Goal: Task Accomplishment & Management: Complete application form

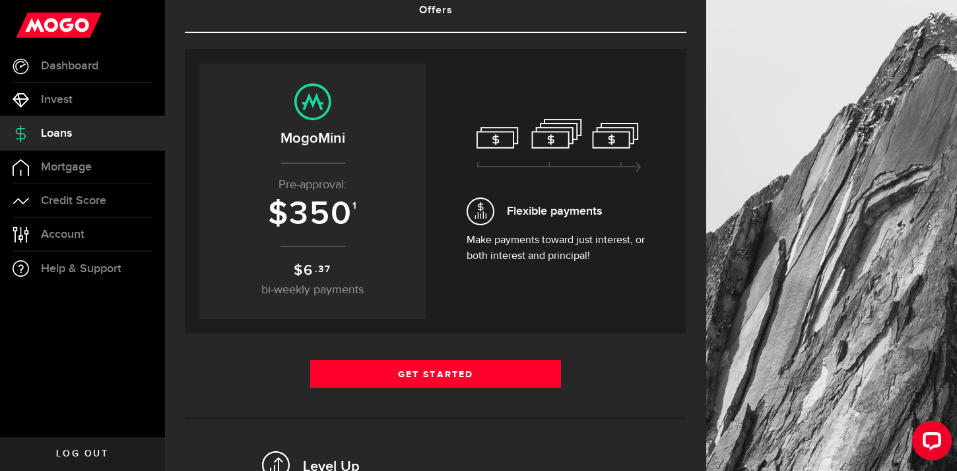
scroll to position [103, 0]
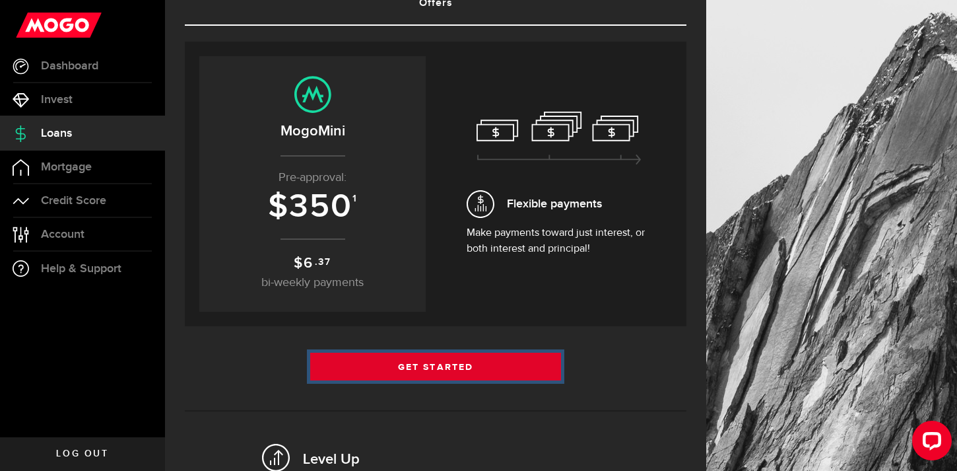
click at [425, 367] on link "Get Started" at bounding box center [435, 367] width 251 height 28
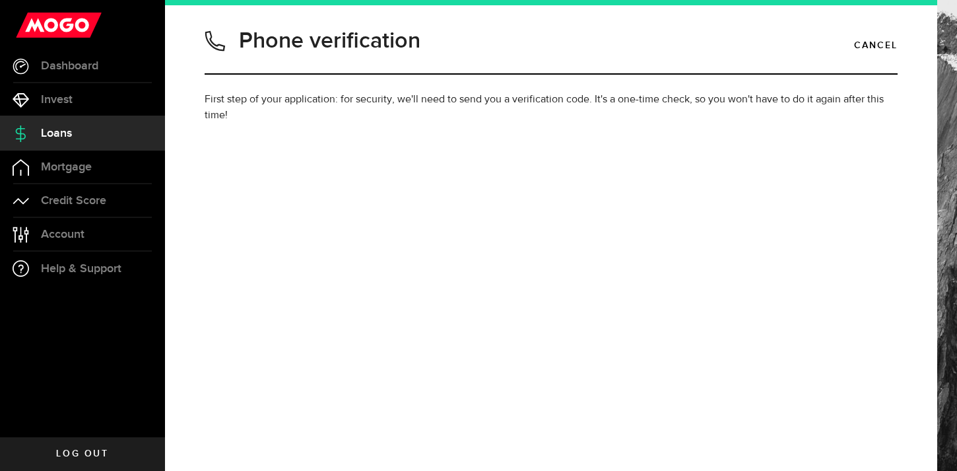
type input "4038072749"
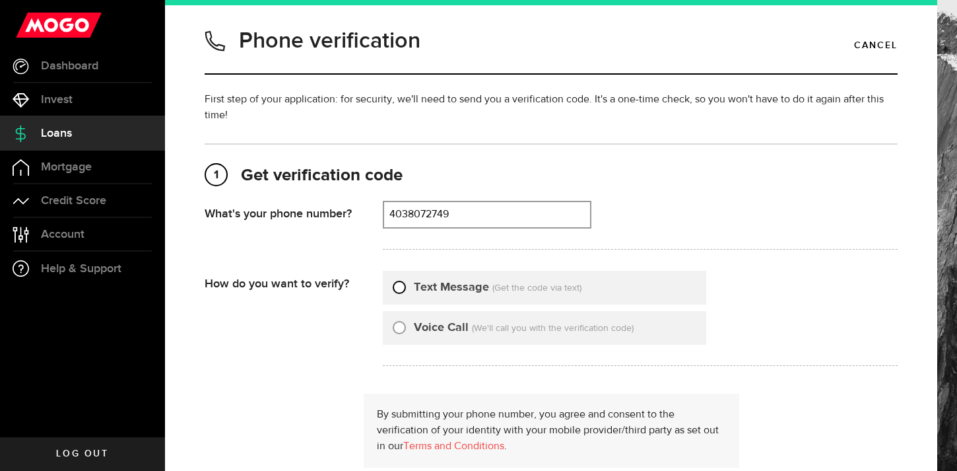
click at [398, 284] on input "Text Message" at bounding box center [399, 285] width 13 height 13
radio input "true"
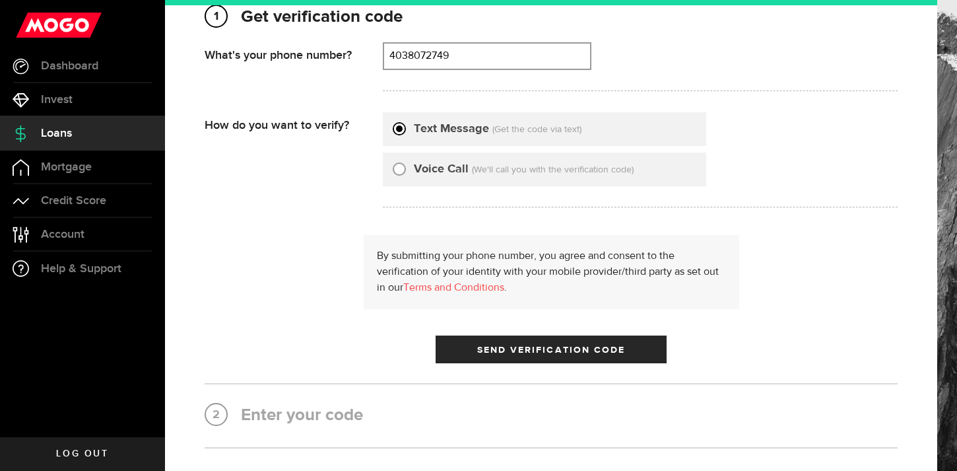
scroll to position [267, 0]
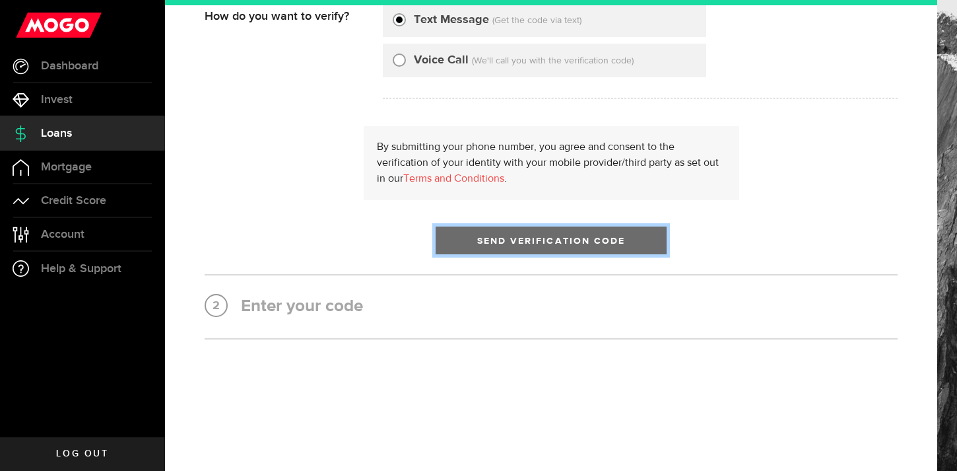
click at [521, 241] on span "Send Verification Code" at bounding box center [551, 240] width 149 height 9
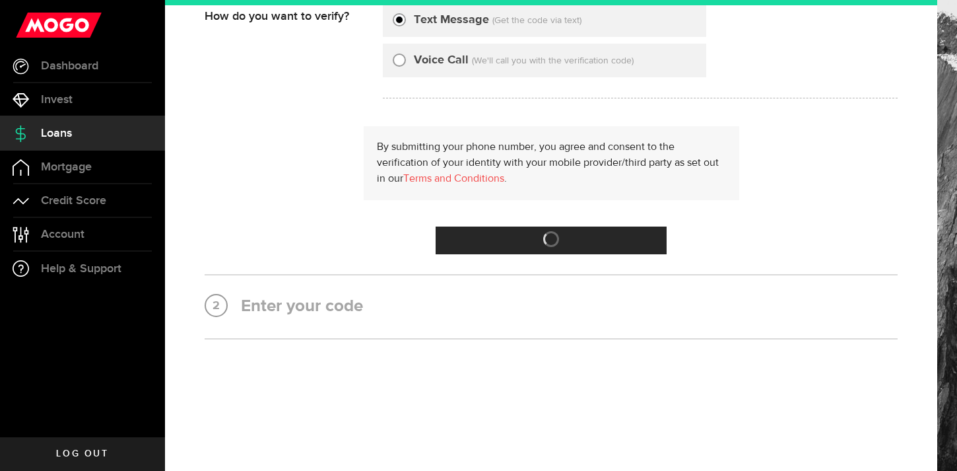
scroll to position [0, 0]
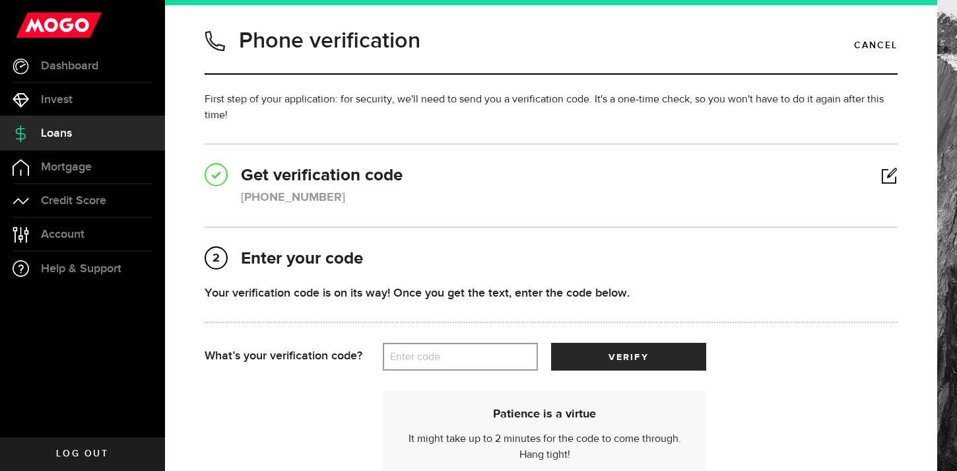
click at [432, 360] on label "Enter code" at bounding box center [460, 356] width 155 height 27
click at [432, 360] on input "Enter code" at bounding box center [460, 357] width 155 height 28
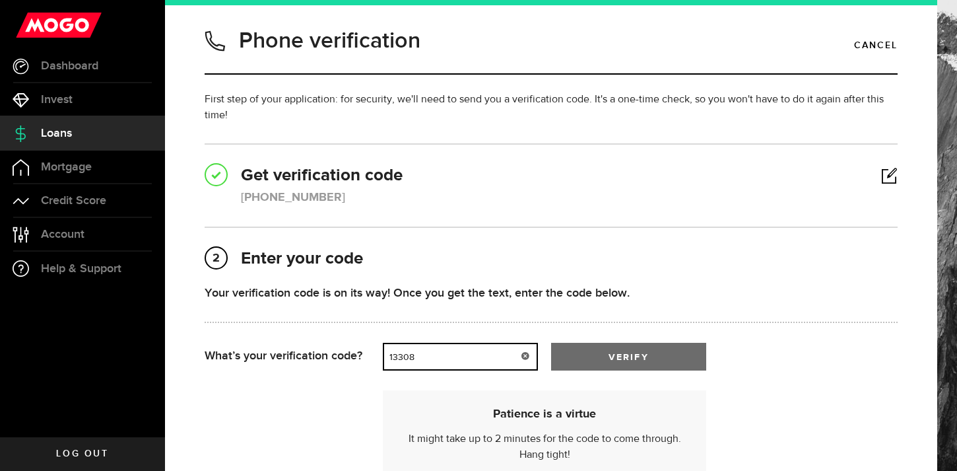
type input "13308"
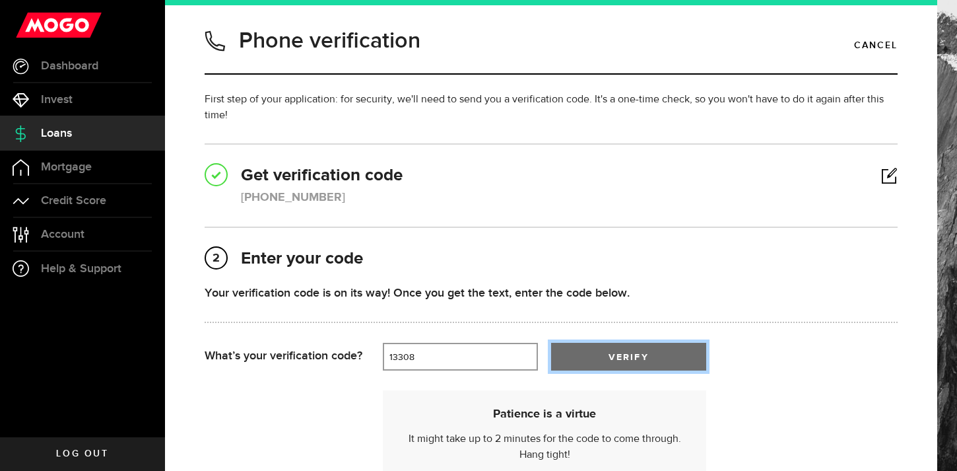
click at [586, 370] on button "verify" at bounding box center [628, 357] width 155 height 28
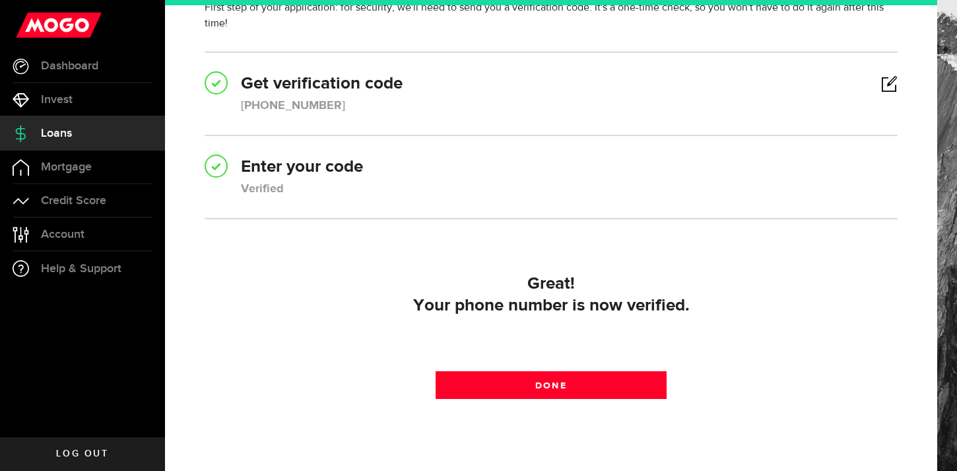
scroll to position [106, 0]
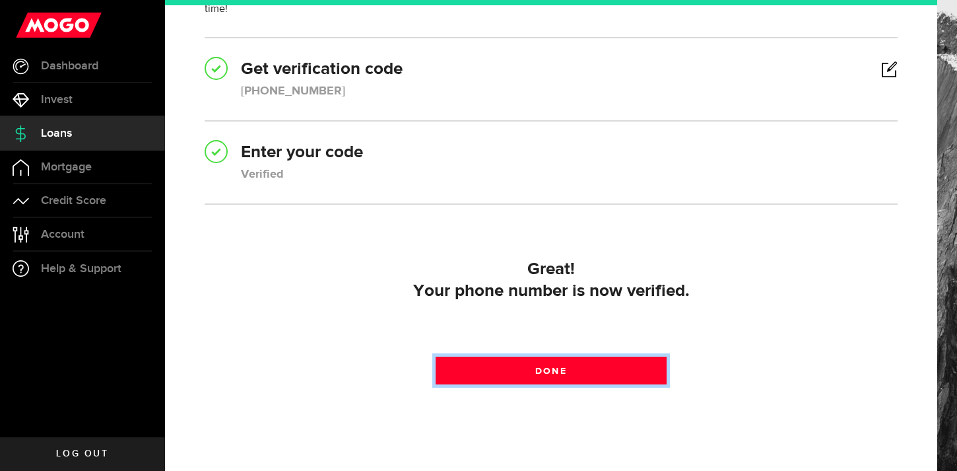
click at [586, 370] on link "Done" at bounding box center [551, 371] width 231 height 28
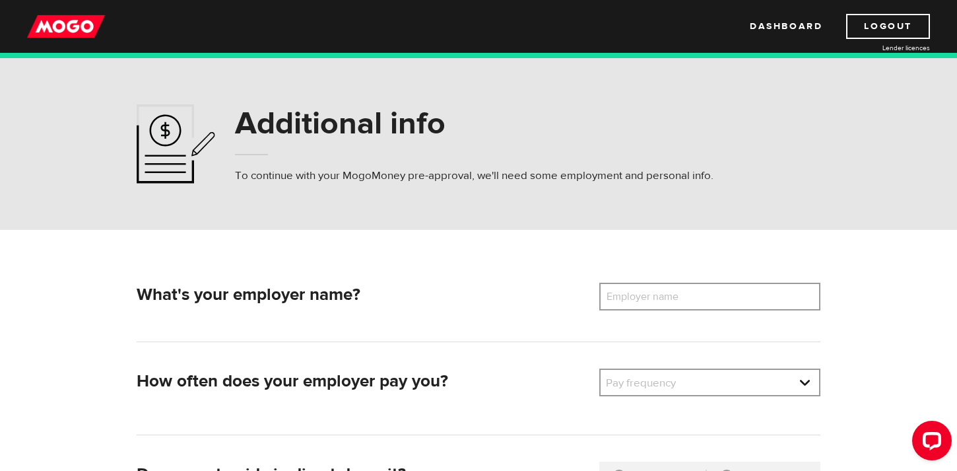
click at [625, 292] on label "Employer name" at bounding box center [652, 297] width 106 height 28
click at [625, 292] on input "Employer name" at bounding box center [709, 297] width 221 height 28
type input "Metis Calgary Family Services"
click at [650, 378] on link at bounding box center [710, 382] width 219 height 25
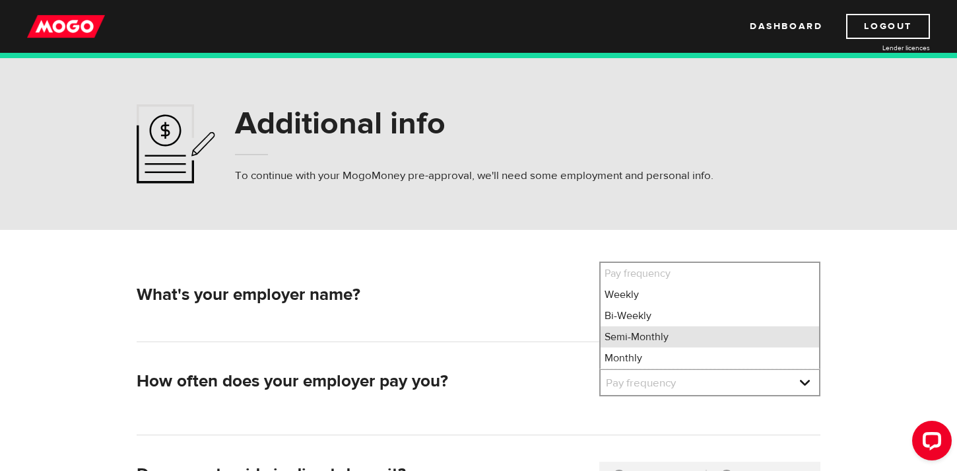
click at [646, 337] on li "Semi-Monthly" at bounding box center [710, 336] width 219 height 21
select select "3"
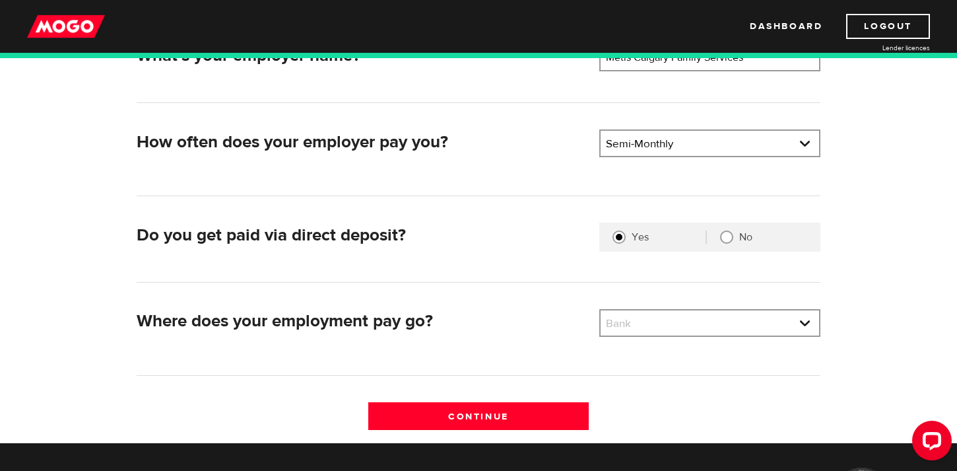
scroll to position [238, 0]
click at [627, 323] on link at bounding box center [710, 323] width 219 height 25
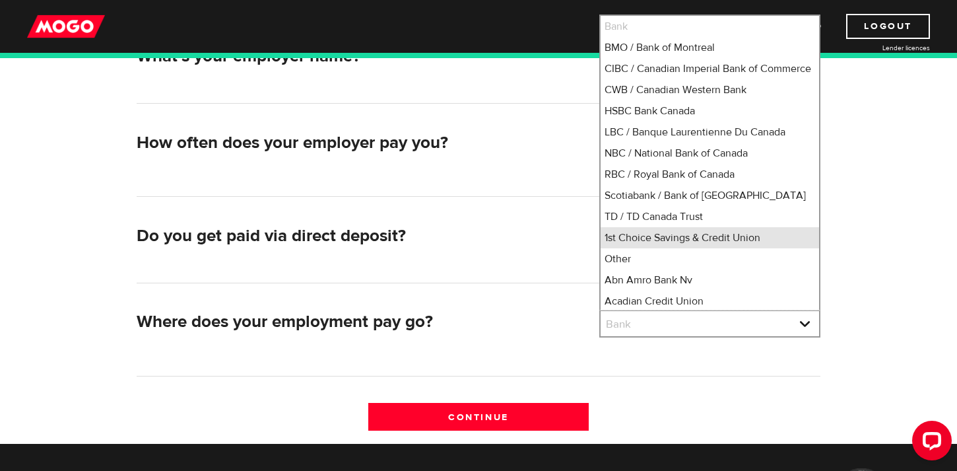
scroll to position [18, 0]
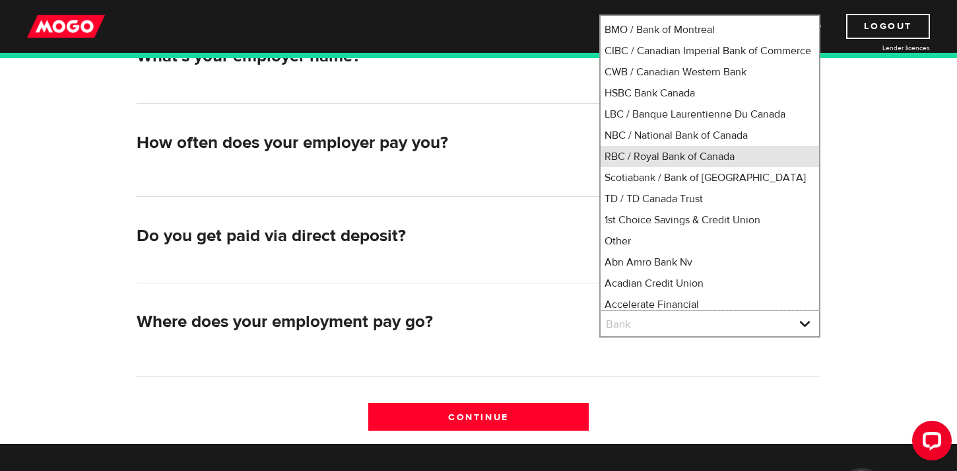
click at [654, 164] on li "RBC / Royal Bank of Canada" at bounding box center [710, 156] width 219 height 21
select select "8"
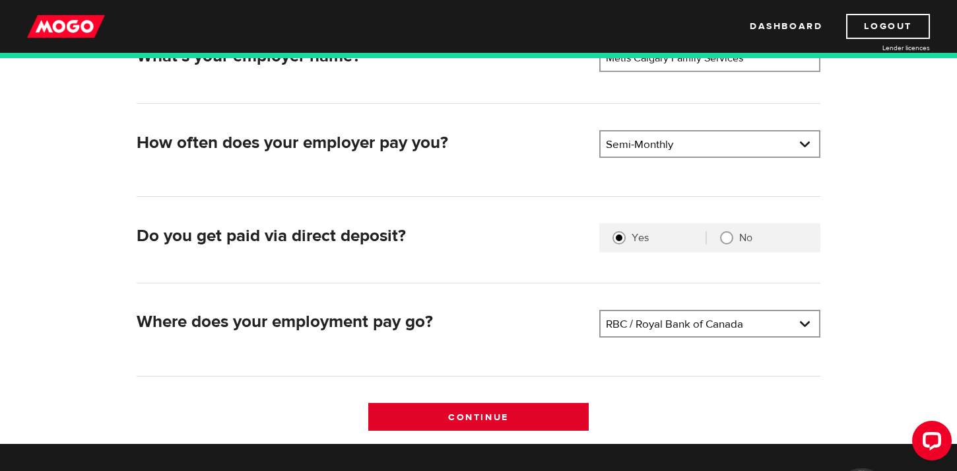
click at [500, 417] on input "Continue" at bounding box center [478, 417] width 221 height 28
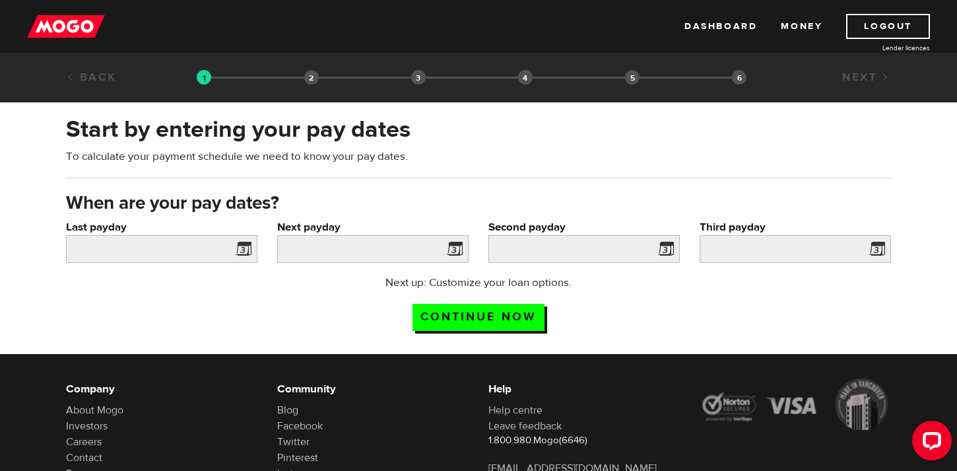
click at [242, 249] on span at bounding box center [241, 250] width 20 height 21
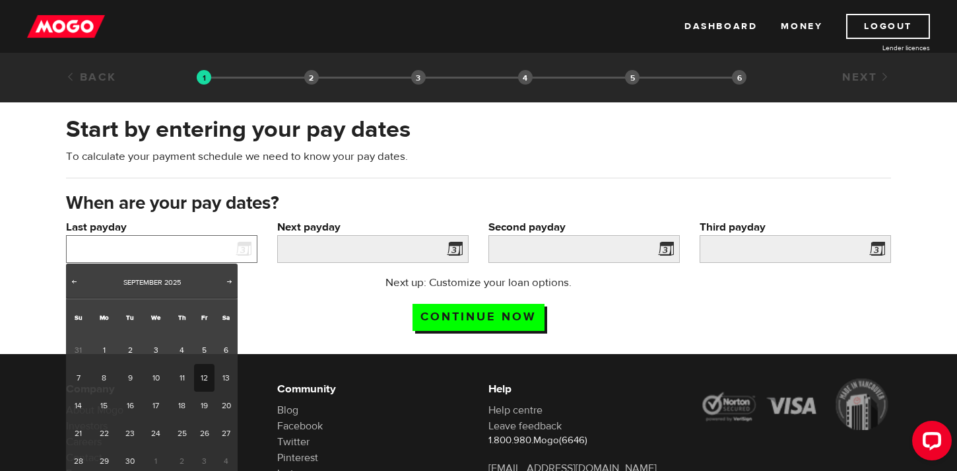
click at [196, 246] on input "Last payday" at bounding box center [161, 249] width 191 height 28
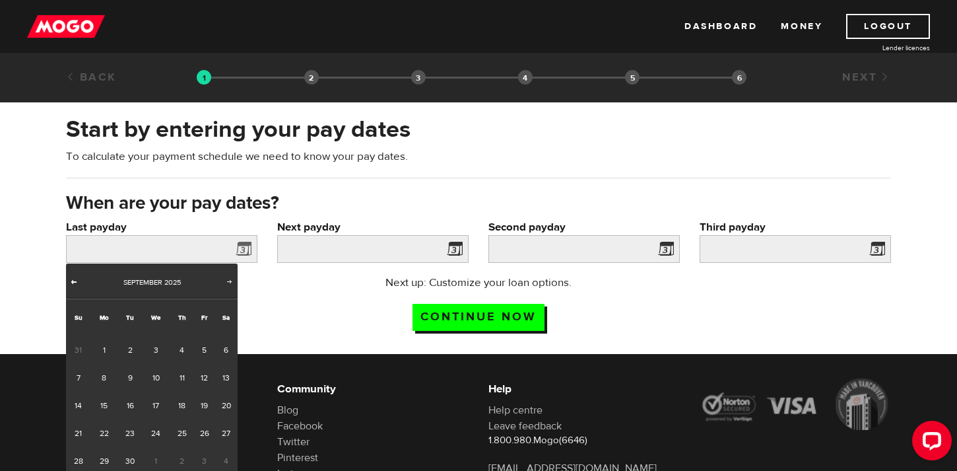
click at [71, 278] on span "Prev" at bounding box center [74, 281] width 11 height 11
click at [207, 456] on link "29" at bounding box center [204, 461] width 20 height 28
type input "2025/08/29"
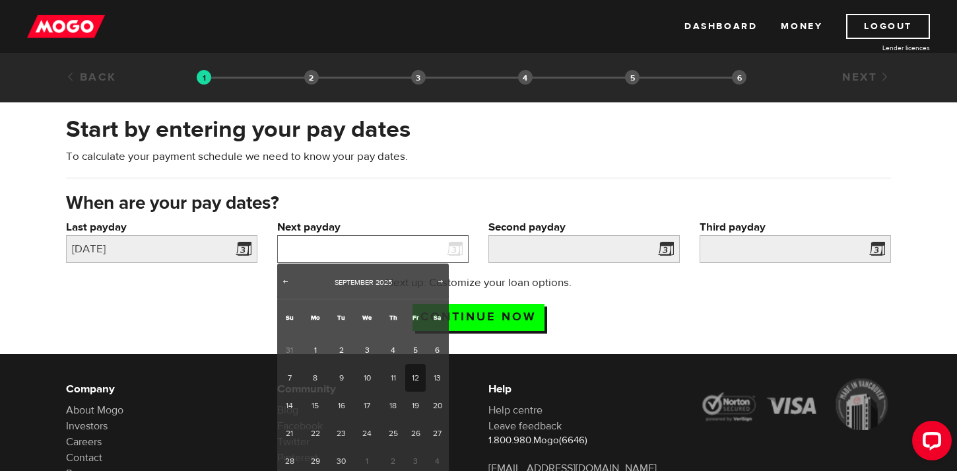
click at [411, 259] on input "Next payday" at bounding box center [372, 249] width 191 height 28
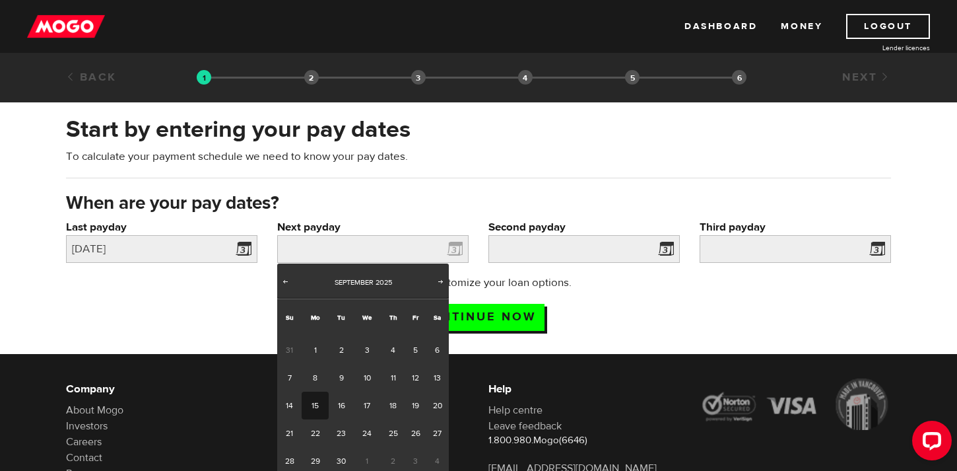
click at [315, 407] on link "15" at bounding box center [315, 406] width 27 height 28
type input "2025/09/15"
type input "2025/9/30"
type input "2025/10/15"
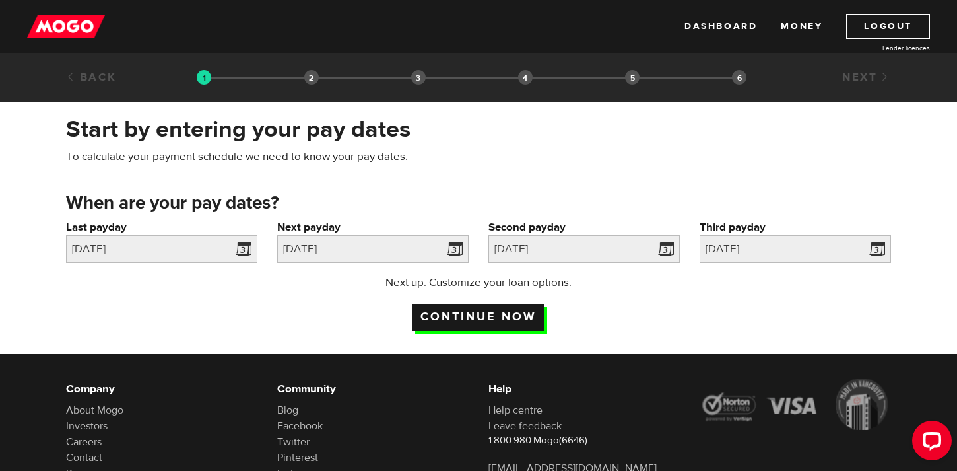
click at [460, 314] on input "Continue now" at bounding box center [479, 317] width 132 height 27
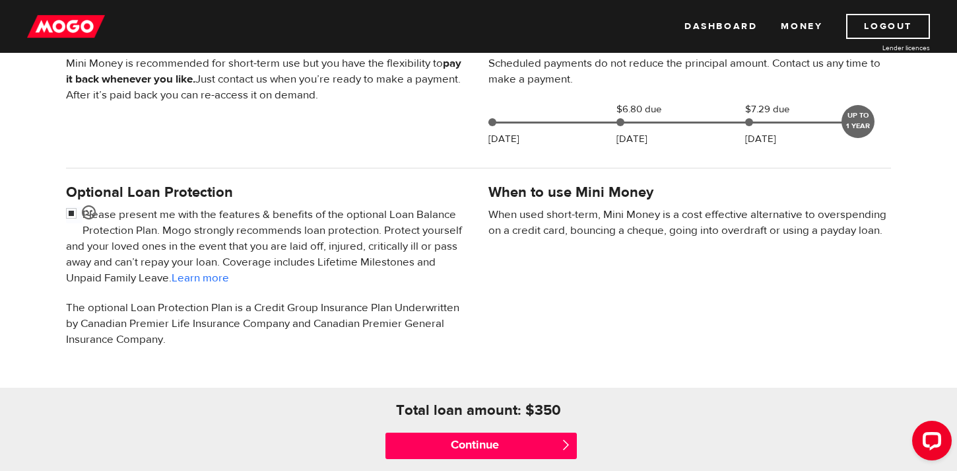
scroll to position [340, 0]
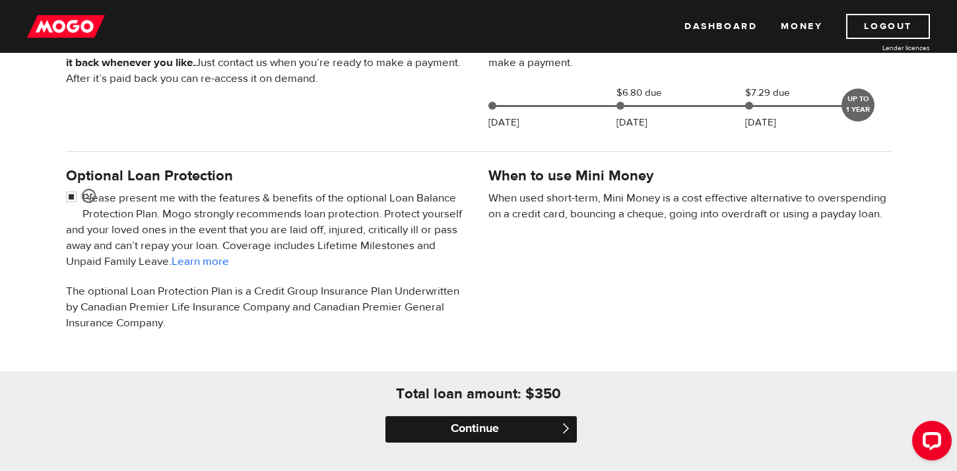
click at [461, 428] on input "Continue" at bounding box center [481, 429] width 191 height 26
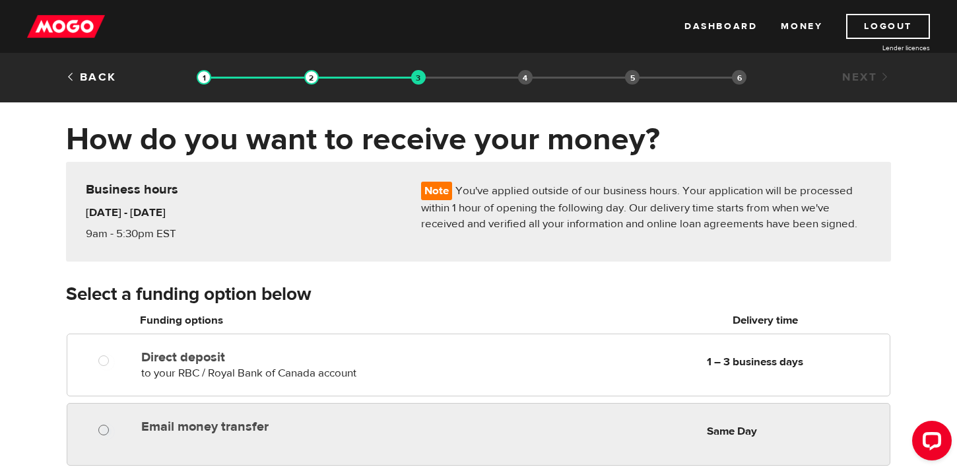
radio input "true"
click at [108, 431] on input "Email money transfer" at bounding box center [106, 431] width 17 height 17
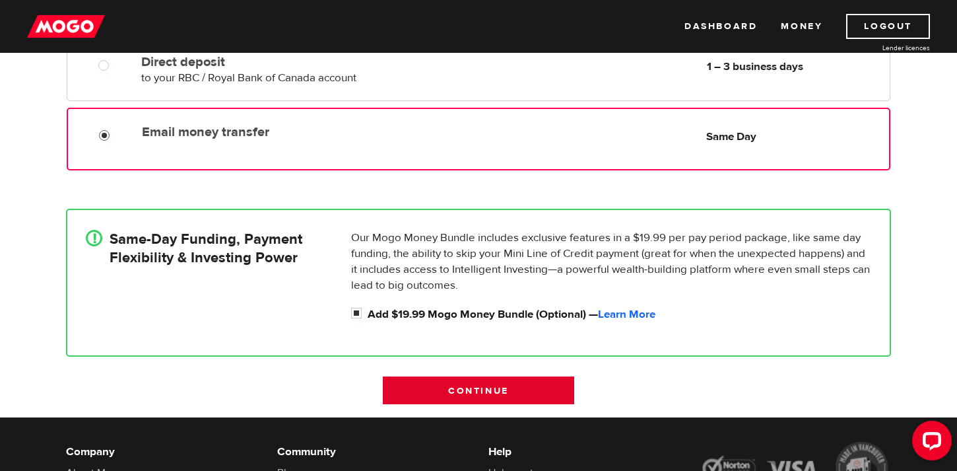
scroll to position [268, 0]
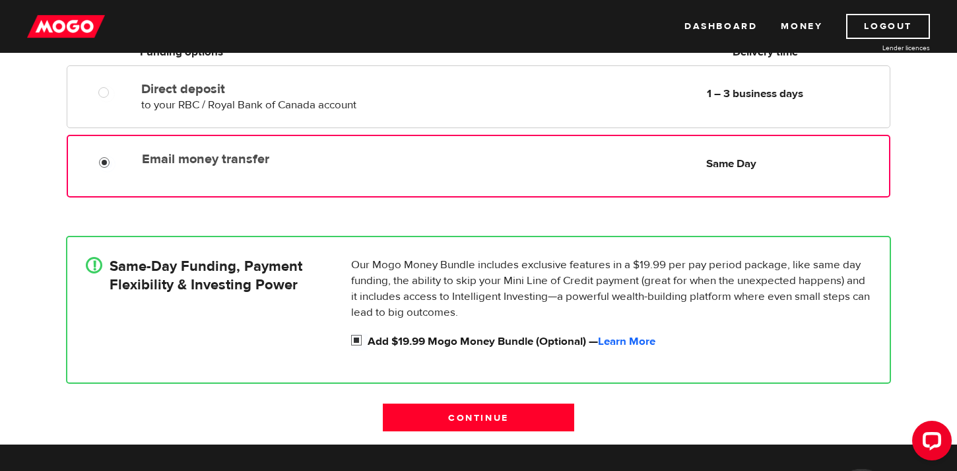
click at [357, 339] on input "Add $19.99 Mogo Money Bundle (Optional) — Learn More" at bounding box center [359, 341] width 17 height 17
checkbox input "false"
radio input "false"
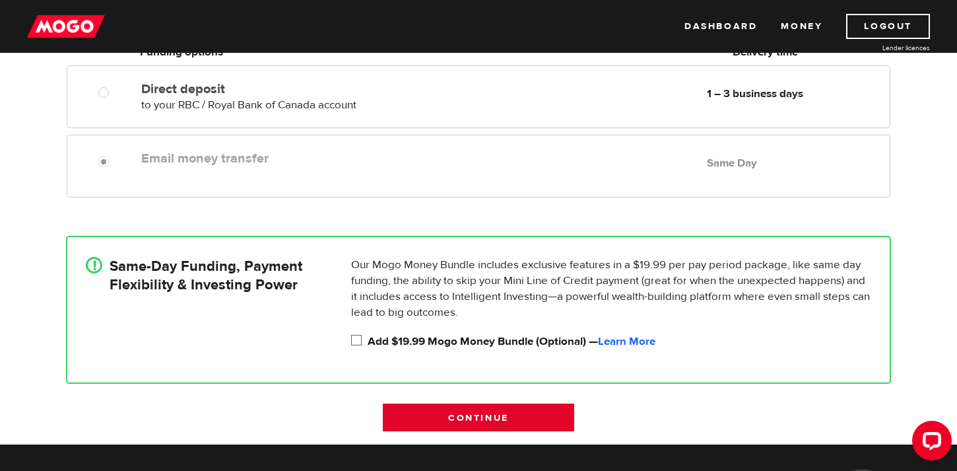
click at [504, 420] on input "Continue" at bounding box center [478, 417] width 191 height 28
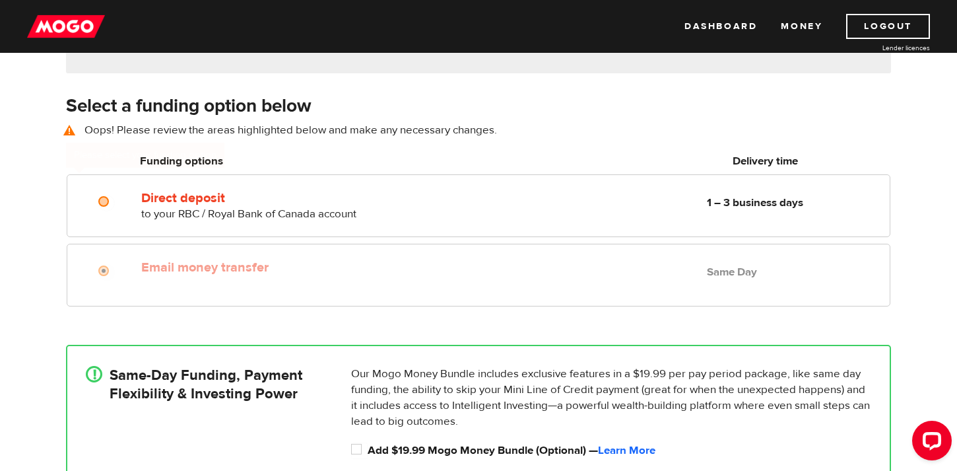
scroll to position [184, 0]
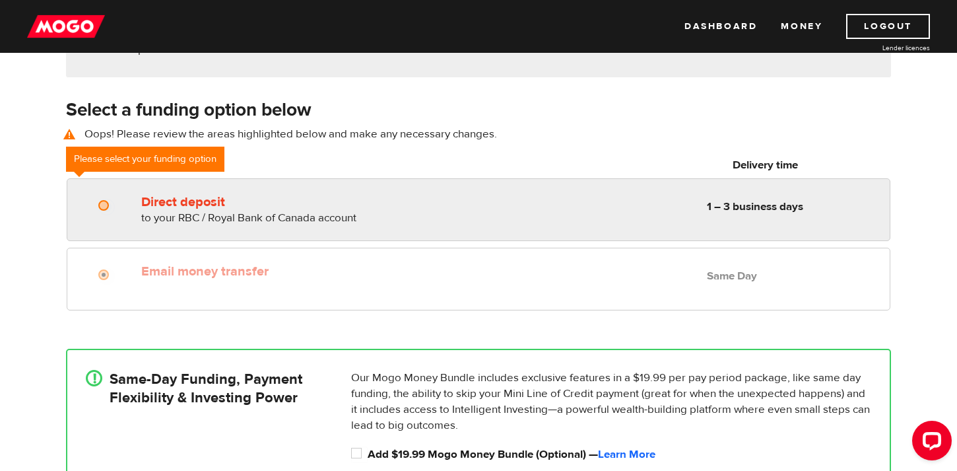
radio input "true"
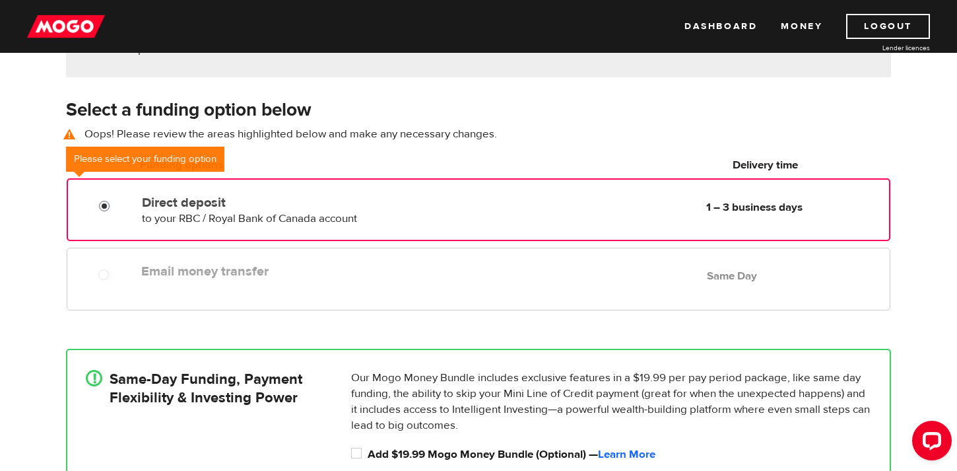
click at [104, 204] on input "Direct deposit" at bounding box center [107, 207] width 17 height 17
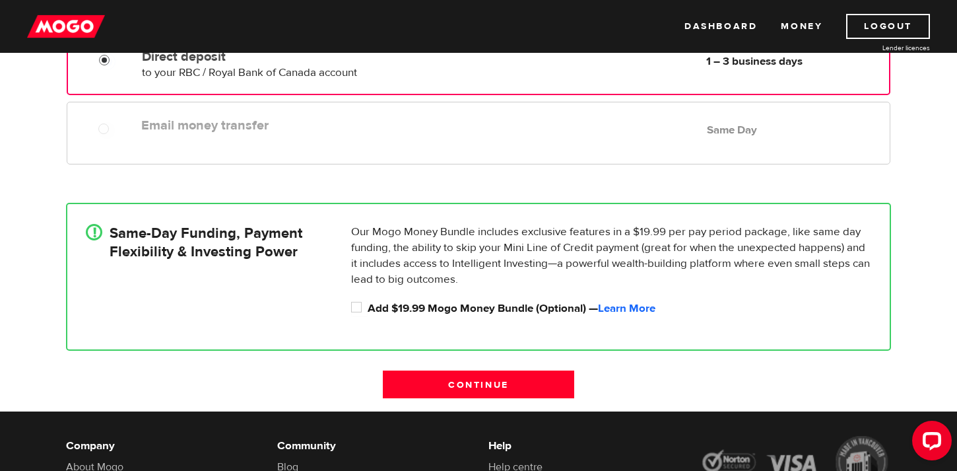
scroll to position [331, 0]
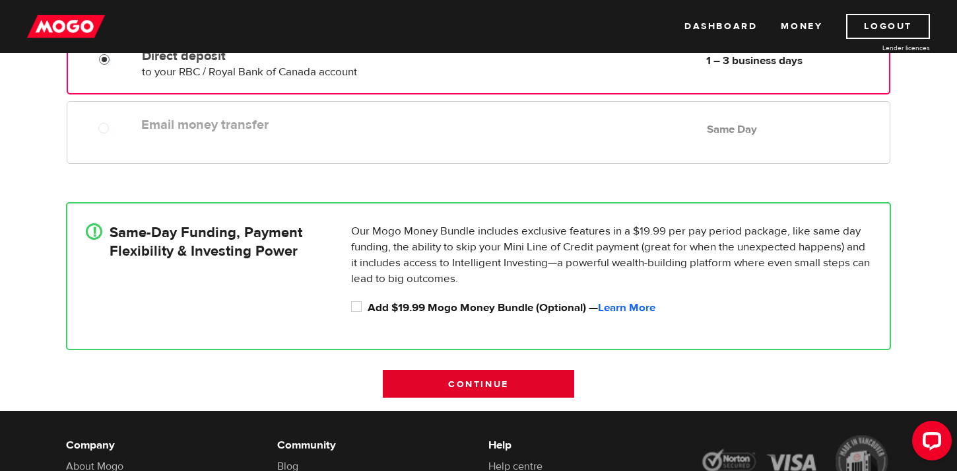
click at [448, 393] on input "Continue" at bounding box center [478, 384] width 191 height 28
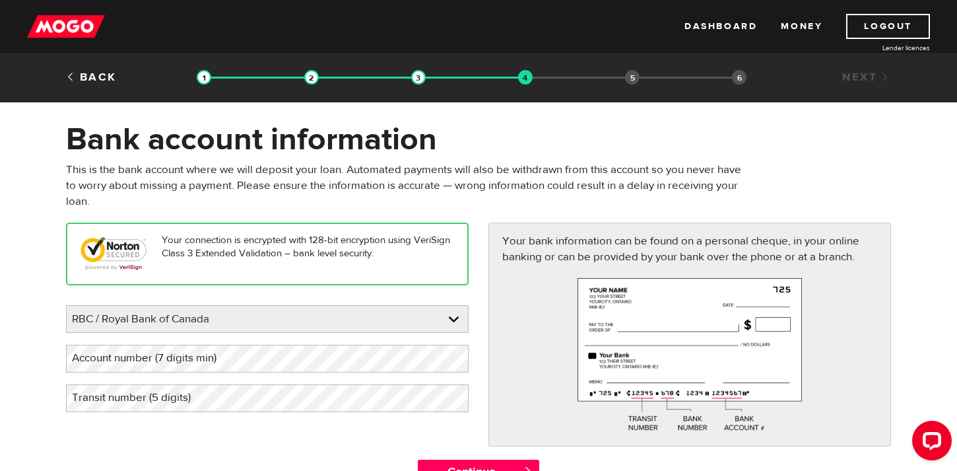
click at [176, 364] on label "Account number (7 digits min)" at bounding box center [155, 358] width 178 height 27
click at [177, 405] on label "Transit number (5 digits)" at bounding box center [142, 397] width 152 height 27
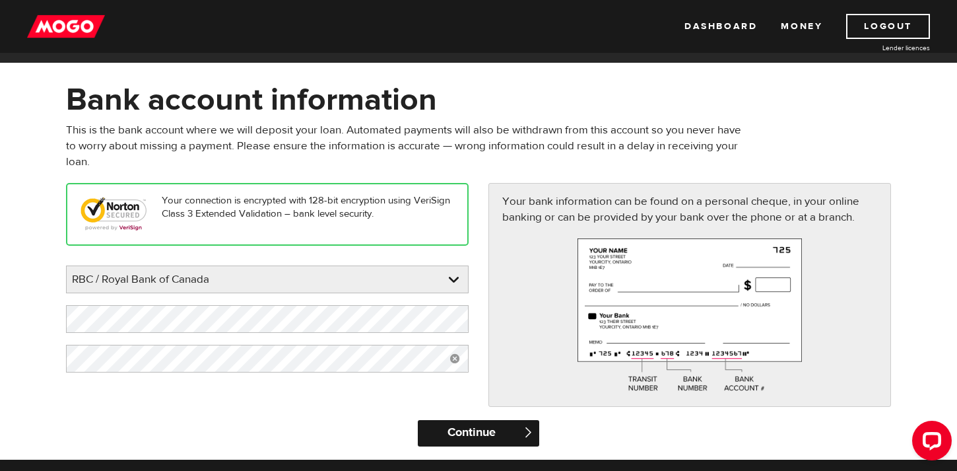
click at [458, 433] on input "Continue" at bounding box center [478, 433] width 121 height 26
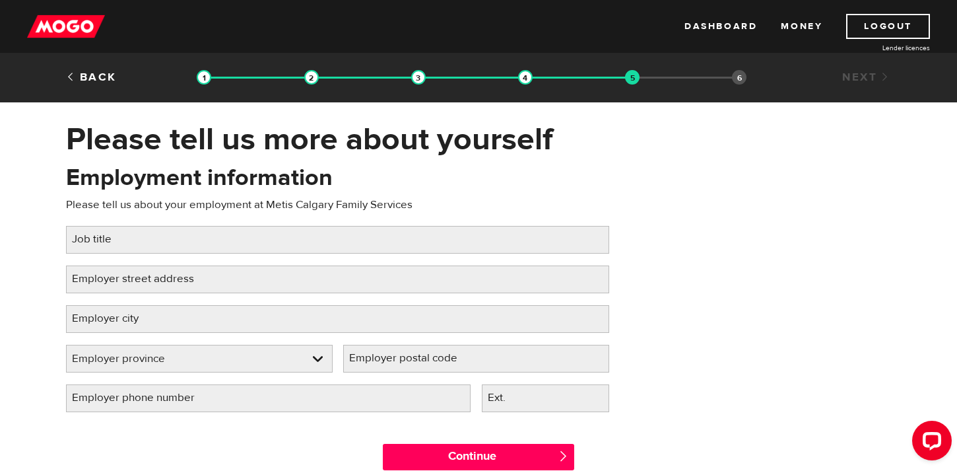
click at [129, 240] on label "Job title" at bounding box center [102, 239] width 73 height 27
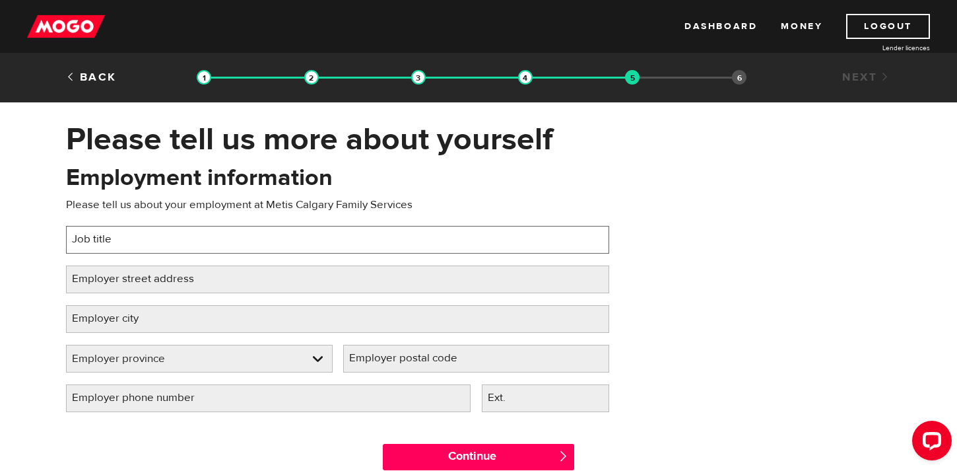
click at [129, 240] on input "Job title" at bounding box center [337, 240] width 543 height 28
type input "[DEMOGRAPHIC_DATA] Family Resource Worker"
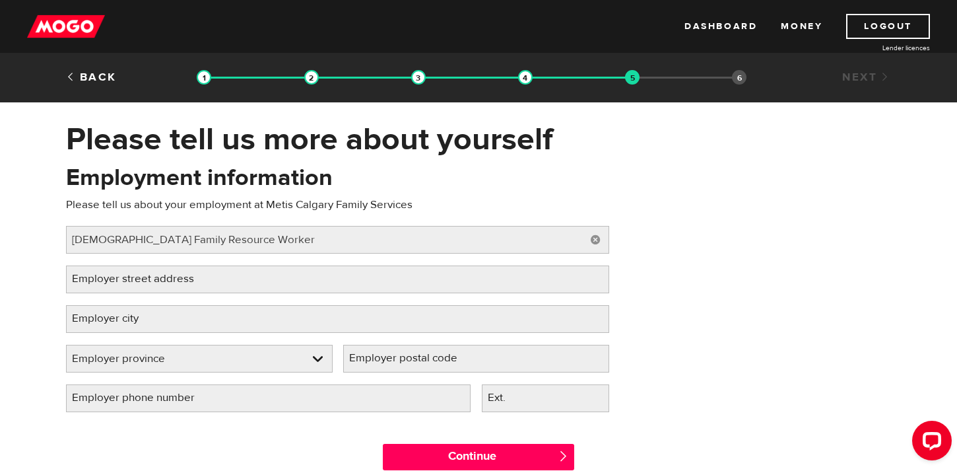
click at [112, 290] on label "Employer street address" at bounding box center [143, 278] width 155 height 27
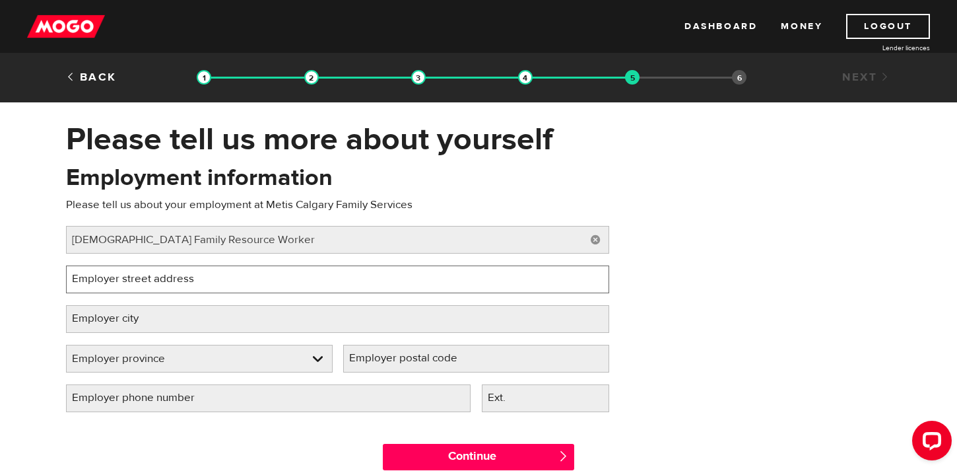
click at [112, 290] on input "Employer street address" at bounding box center [337, 279] width 543 height 28
type input "[STREET_ADDRESS]"
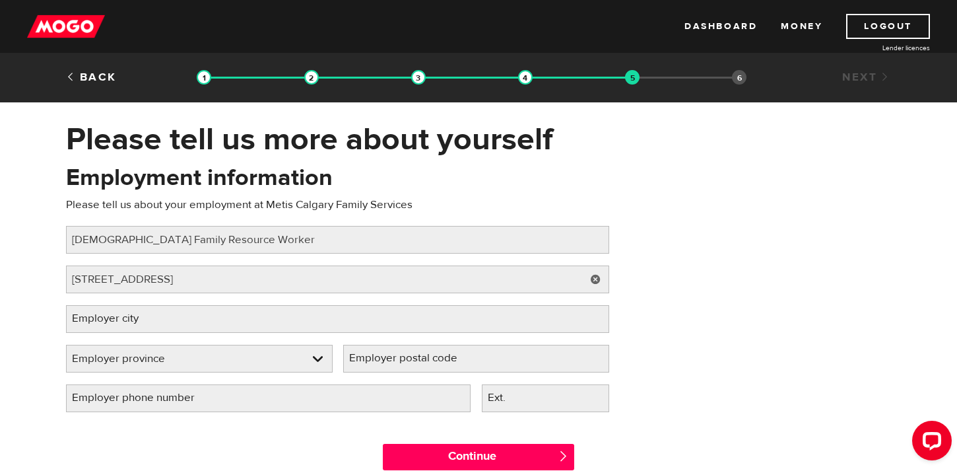
click at [124, 323] on label "Employer city" at bounding box center [116, 318] width 100 height 27
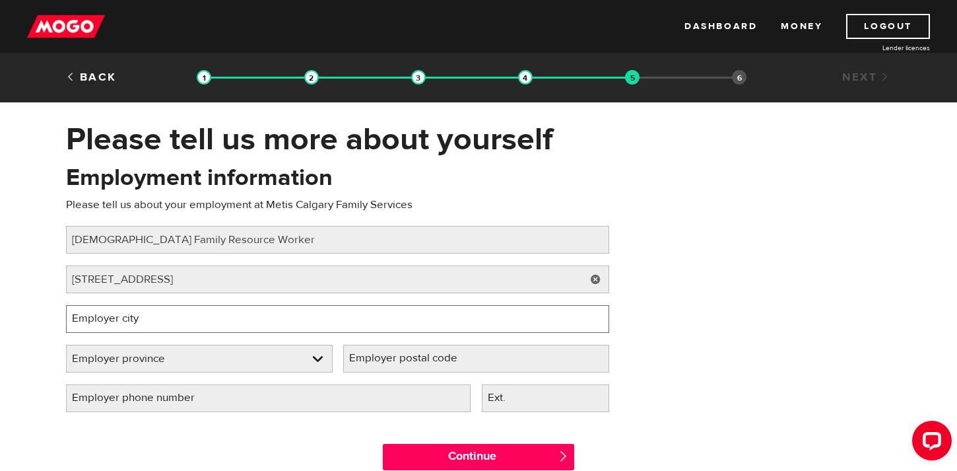
click at [124, 323] on input "Employer city" at bounding box center [337, 319] width 543 height 28
type input "Caglary"
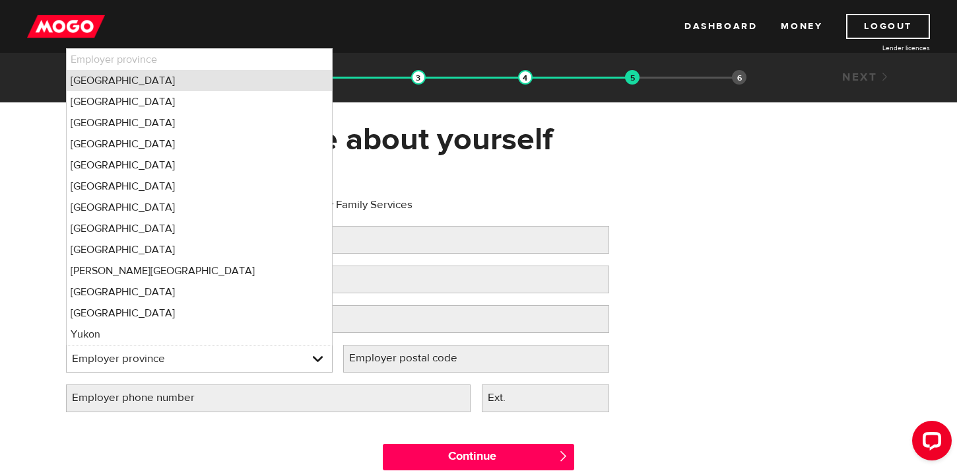
click at [94, 80] on li "[GEOGRAPHIC_DATA]" at bounding box center [199, 80] width 265 height 21
select select "AB"
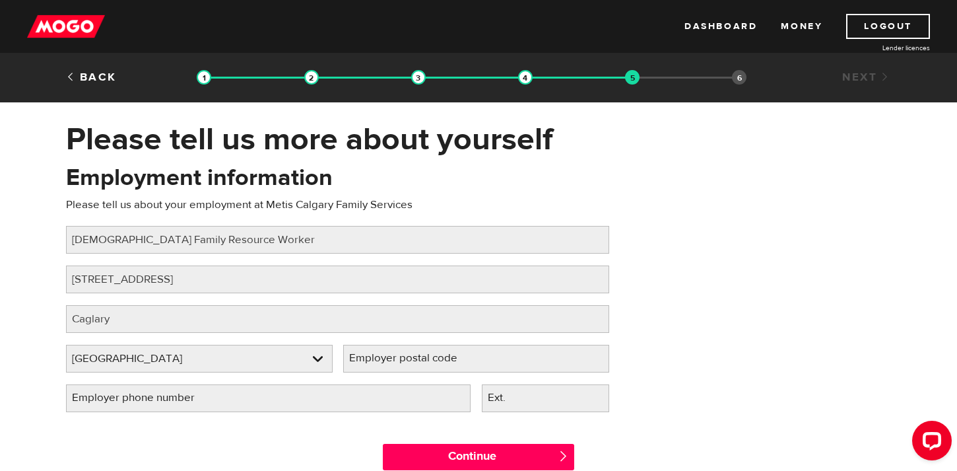
click at [370, 370] on label "Employer postal code" at bounding box center [413, 358] width 141 height 27
click at [370, 370] on input "Employer postal code" at bounding box center [476, 359] width 267 height 28
paste input "T2X 3E3"
type input "T2X 3E3"
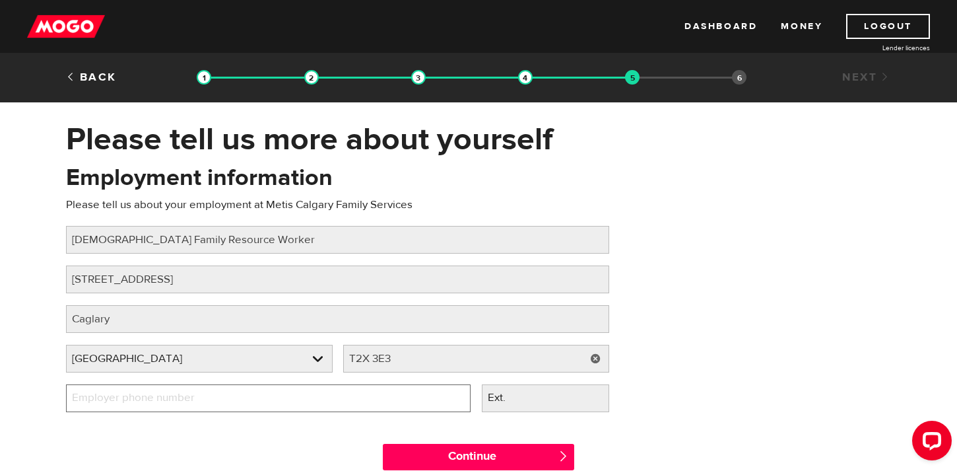
click at [285, 401] on input "Employer phone number" at bounding box center [268, 398] width 405 height 28
type input "[PHONE_NUMBER]"
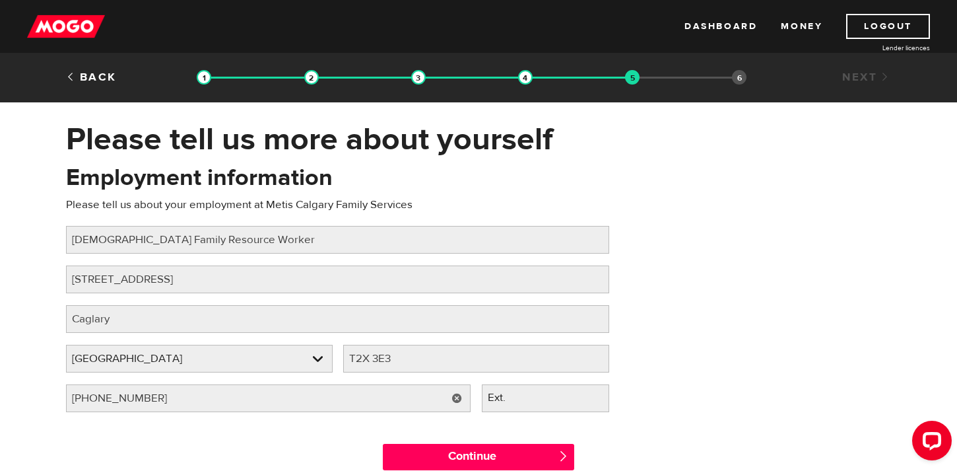
click at [328, 461] on div "Continue " at bounding box center [478, 453] width 845 height 59
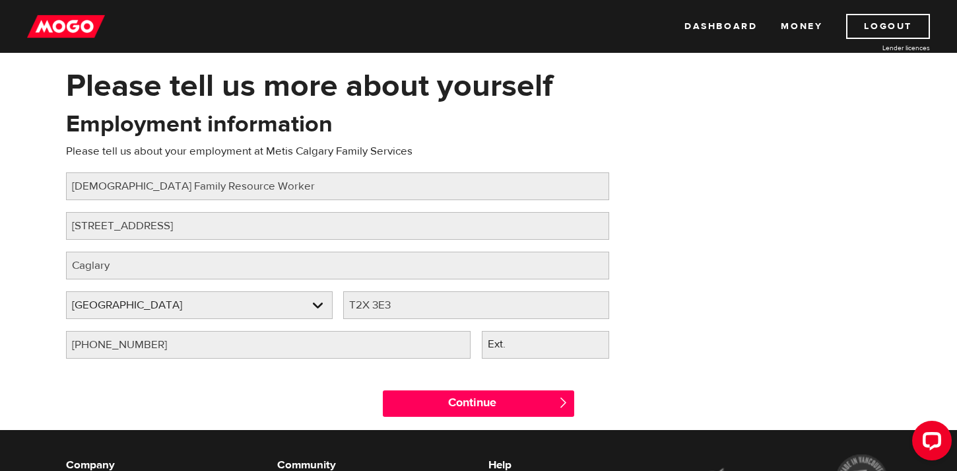
scroll to position [54, 0]
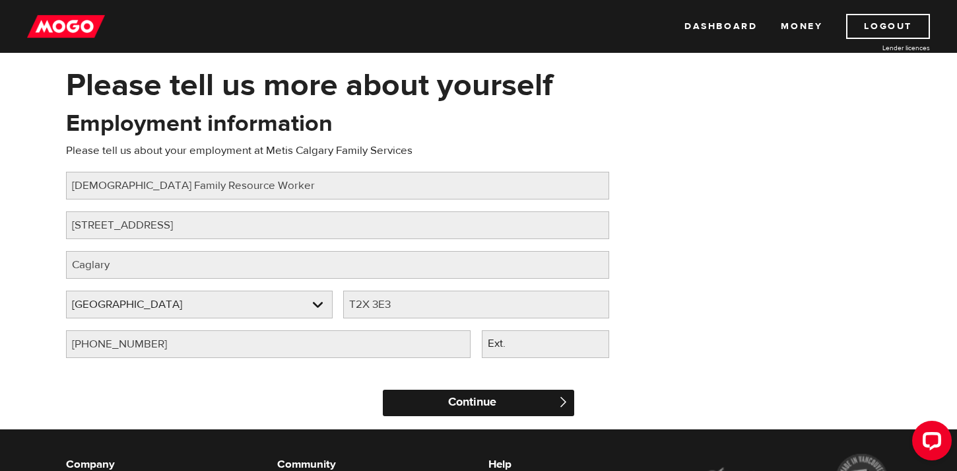
click at [463, 404] on input "Continue" at bounding box center [478, 403] width 191 height 26
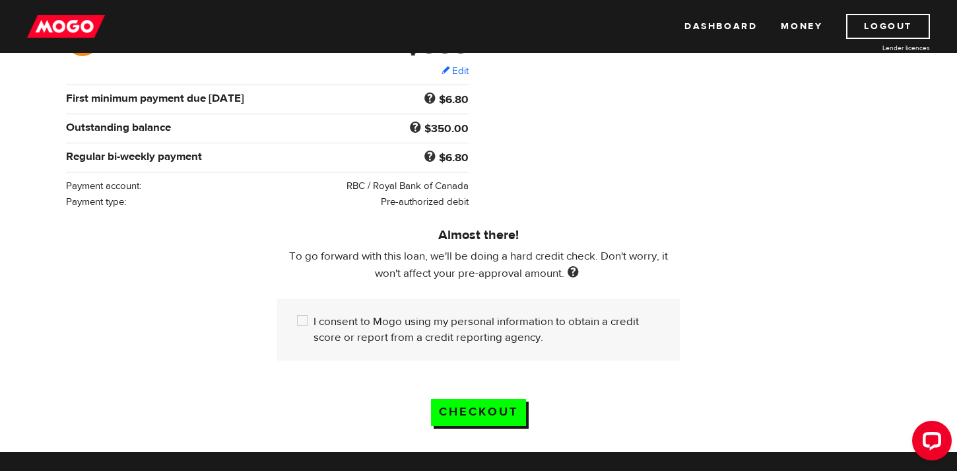
scroll to position [272, 0]
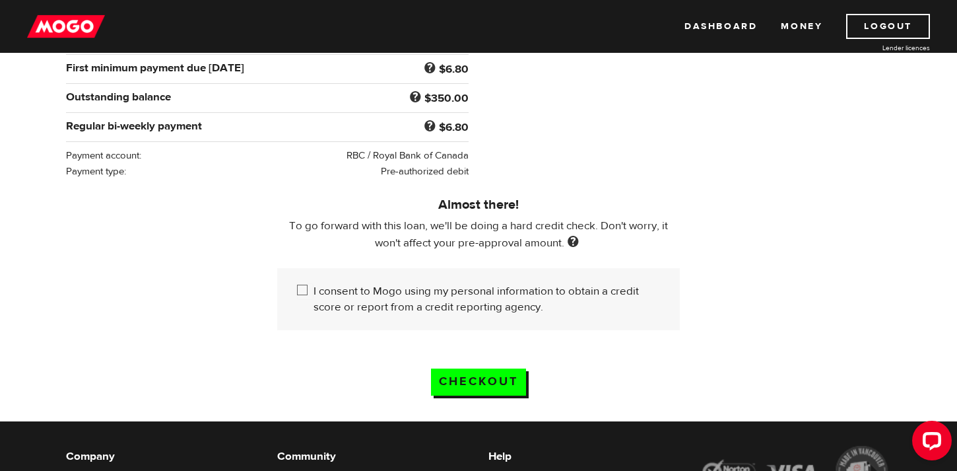
click at [302, 289] on input "I consent to Mogo using my personal information to obtain a credit score or rep…" at bounding box center [305, 291] width 17 height 17
checkbox input "true"
click at [469, 374] on input "Checkout" at bounding box center [478, 381] width 95 height 27
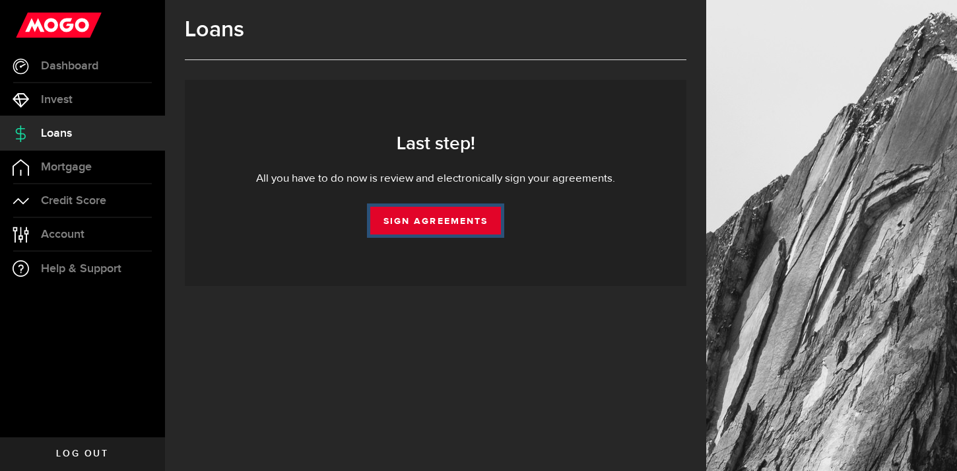
click at [416, 223] on link "Sign Agreements" at bounding box center [435, 221] width 131 height 28
click at [433, 223] on link "Sign Agreements" at bounding box center [435, 221] width 131 height 28
click at [432, 220] on link "Sign Agreements" at bounding box center [435, 221] width 131 height 28
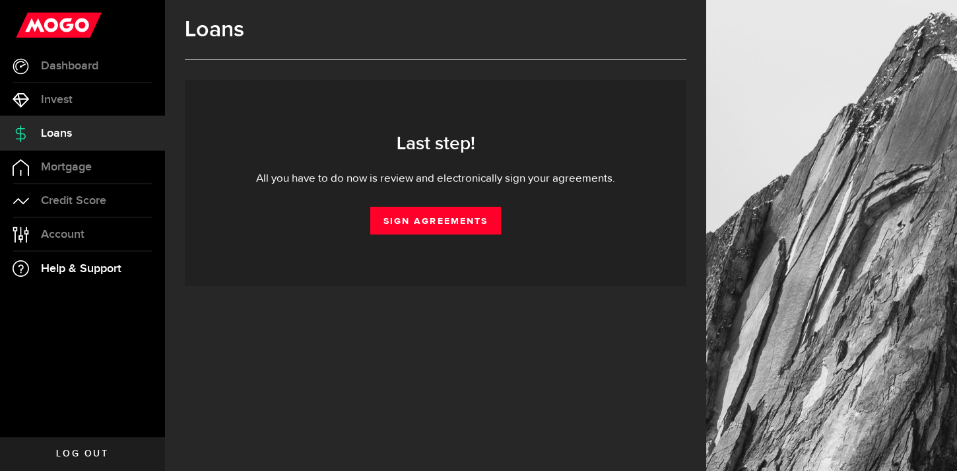
click at [63, 267] on span "Help & Support" at bounding box center [81, 269] width 81 height 12
